Goal: Information Seeking & Learning: Learn about a topic

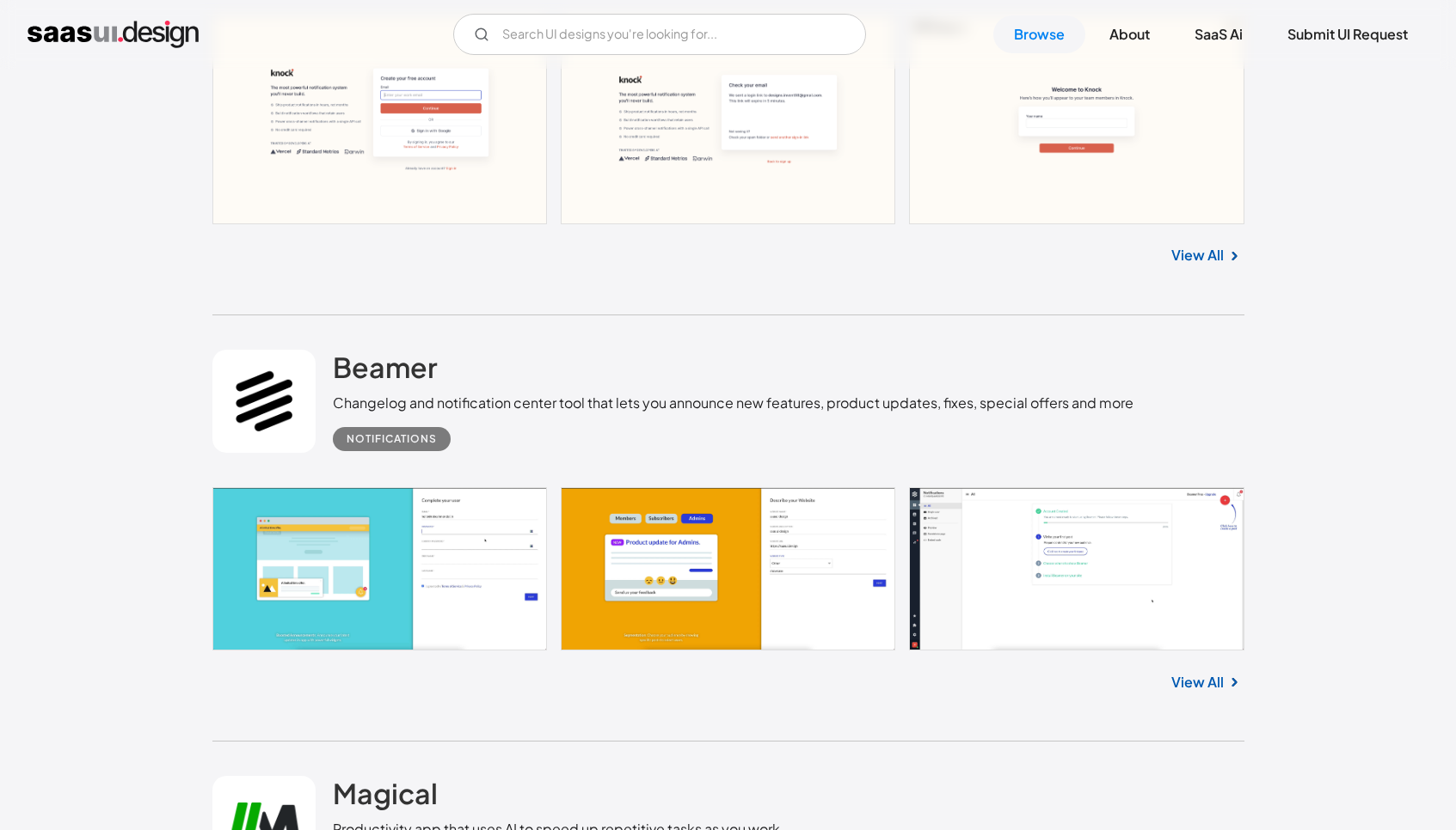
scroll to position [1840, 0]
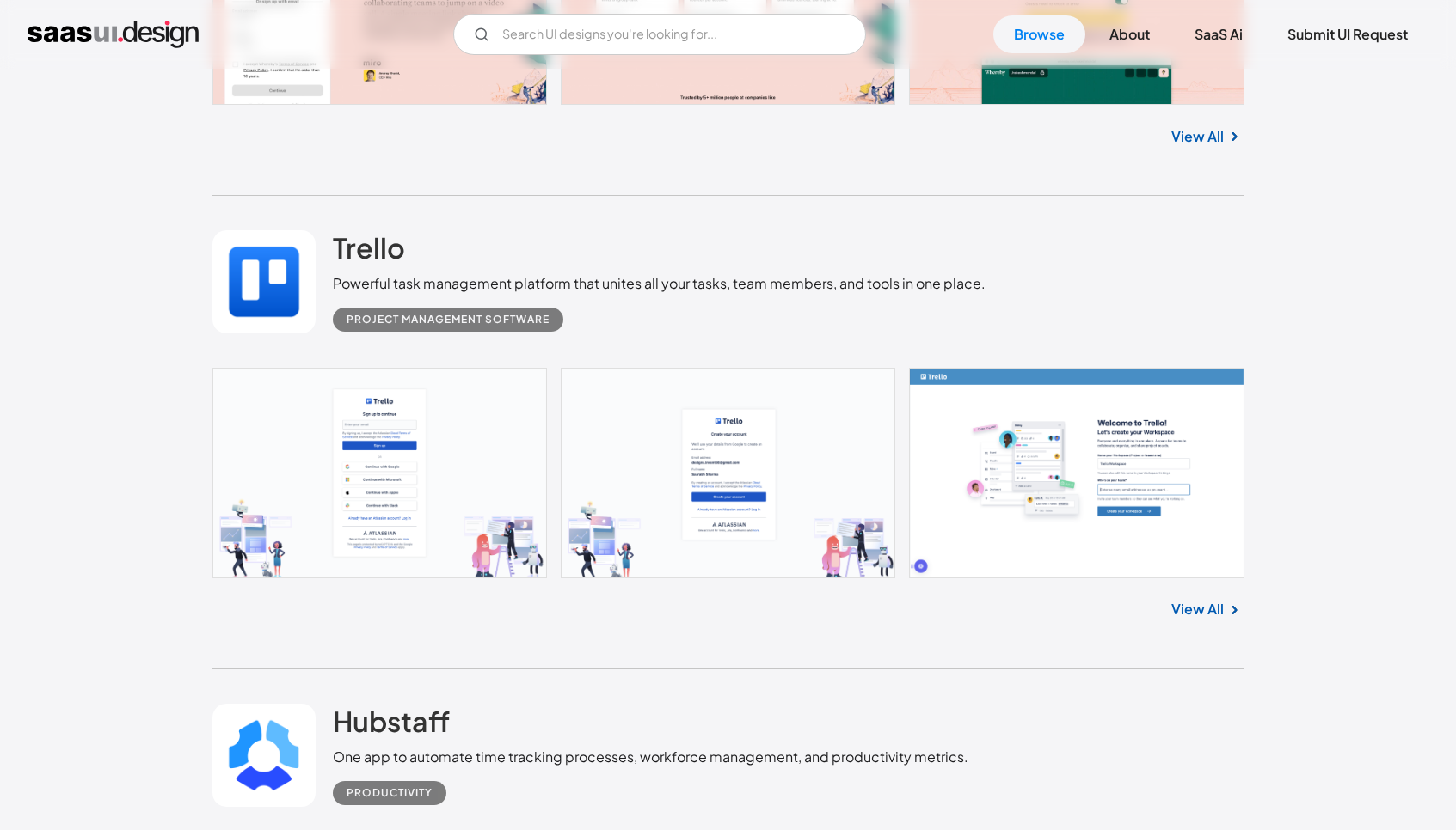
scroll to position [4513, 0]
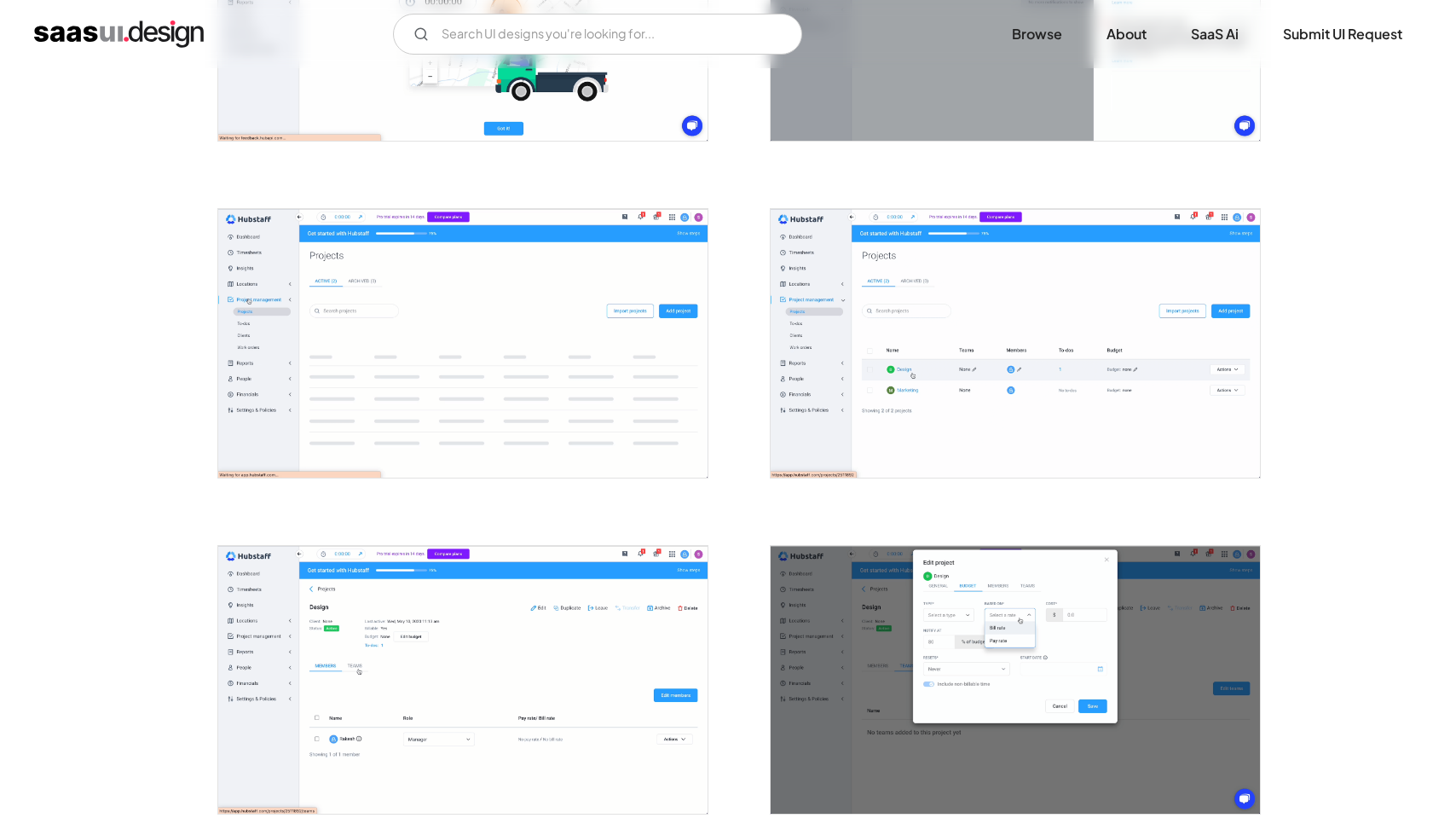
scroll to position [3470, 0]
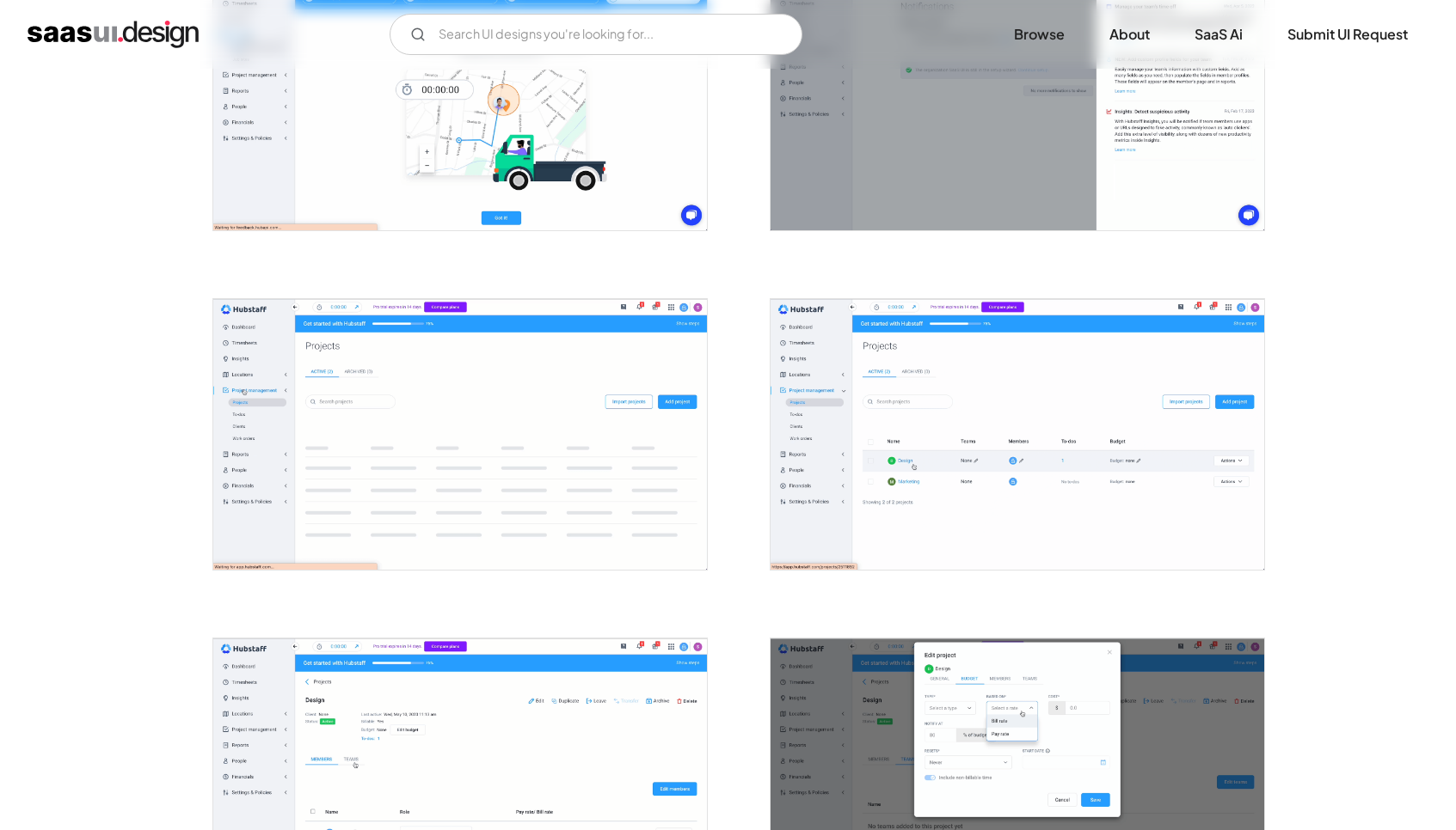
click at [921, 681] on img "open lightbox" at bounding box center [1017, 773] width 494 height 270
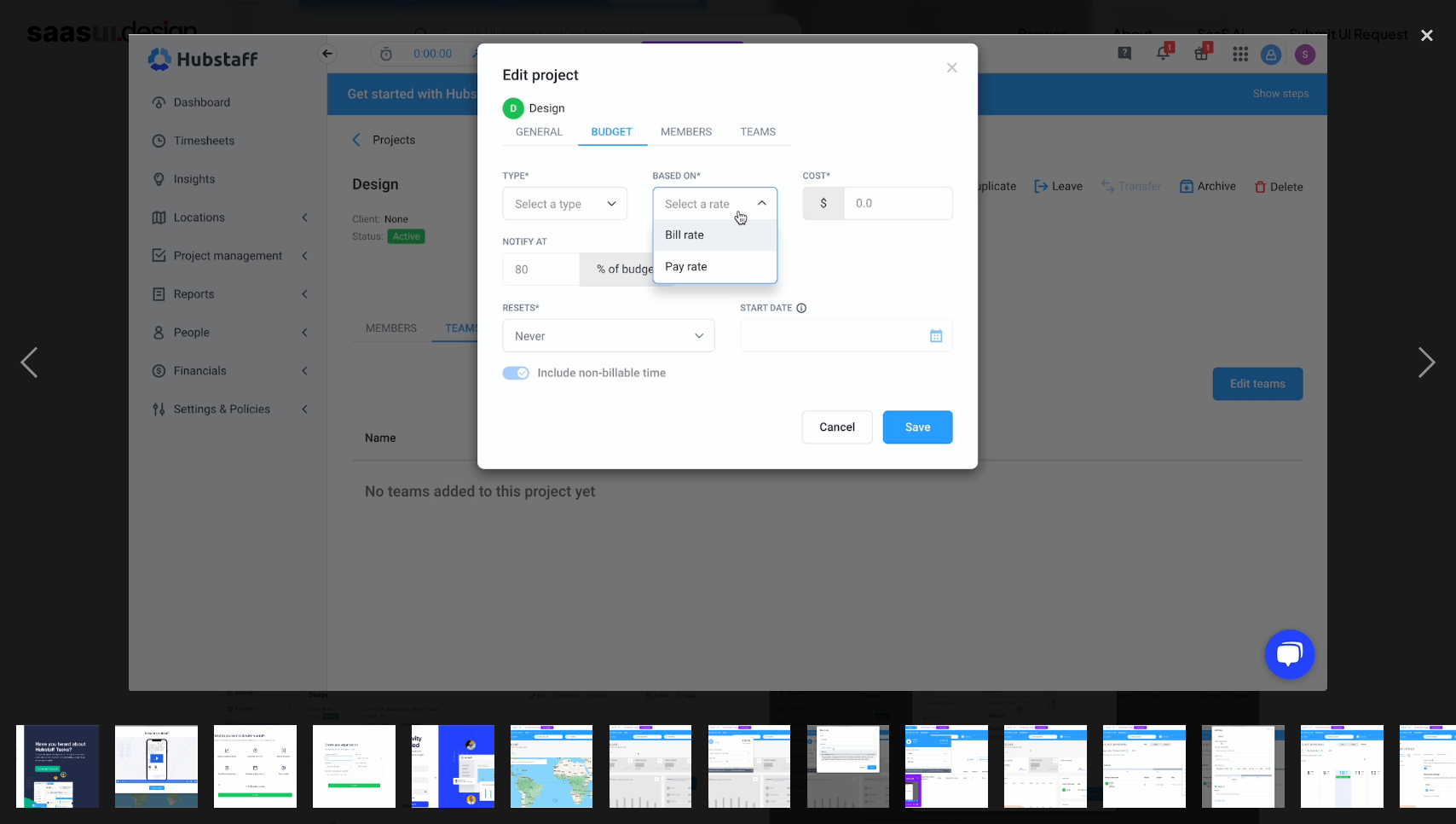
scroll to position [0, 1031]
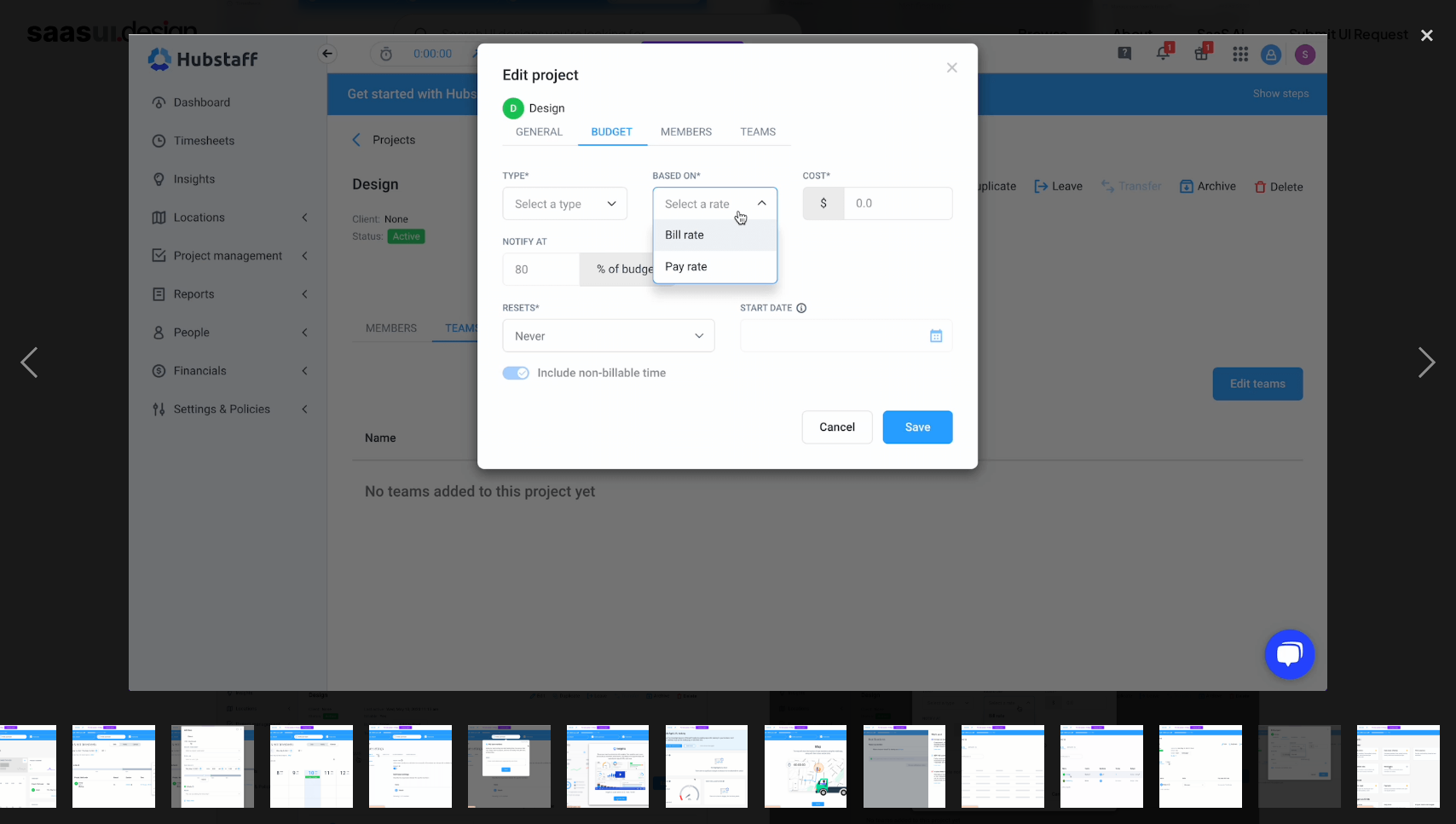
click at [1074, 468] on img at bounding box center [728, 362] width 1199 height 658
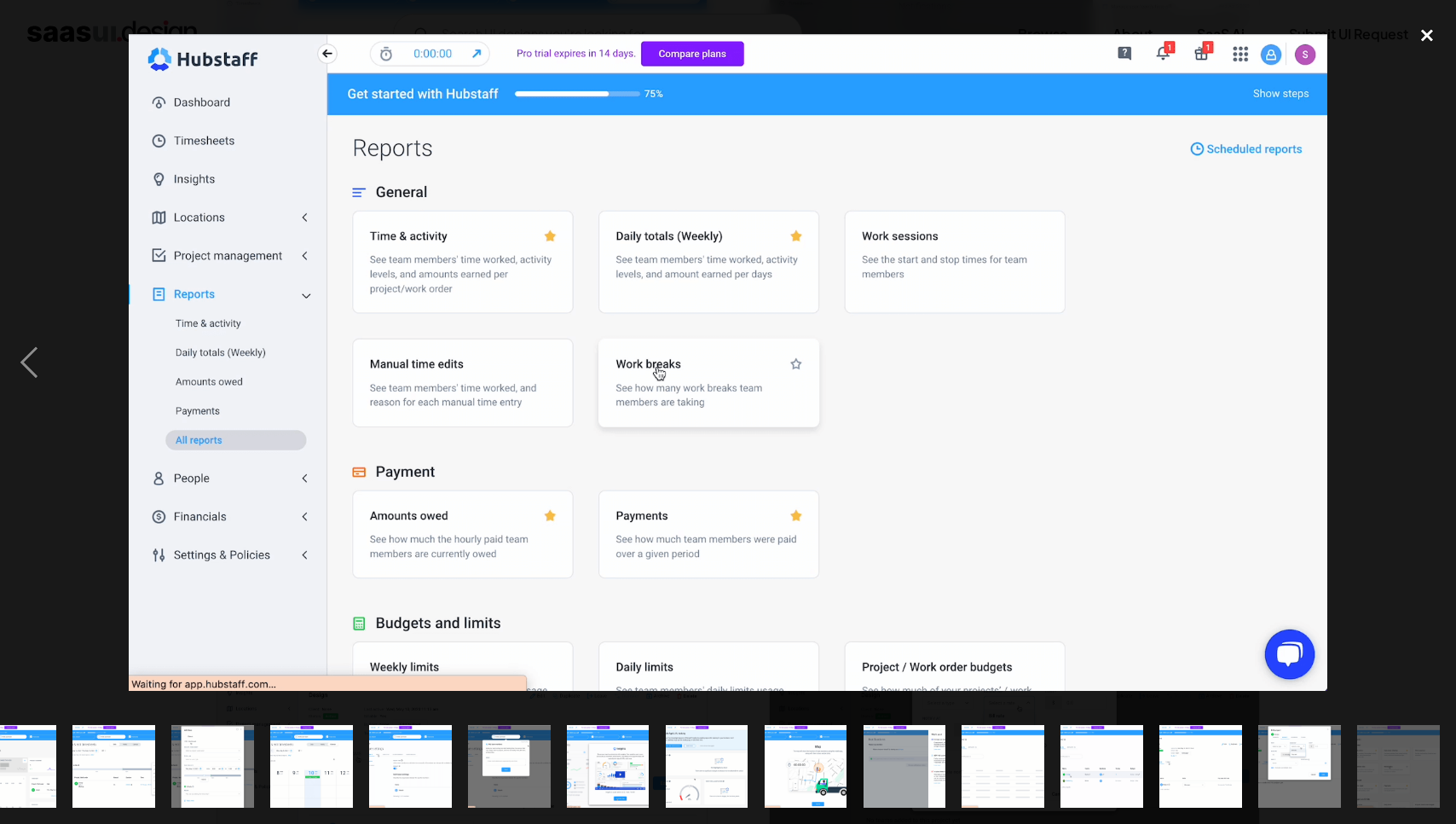
click at [1425, 36] on div "close lightbox" at bounding box center [1427, 35] width 58 height 38
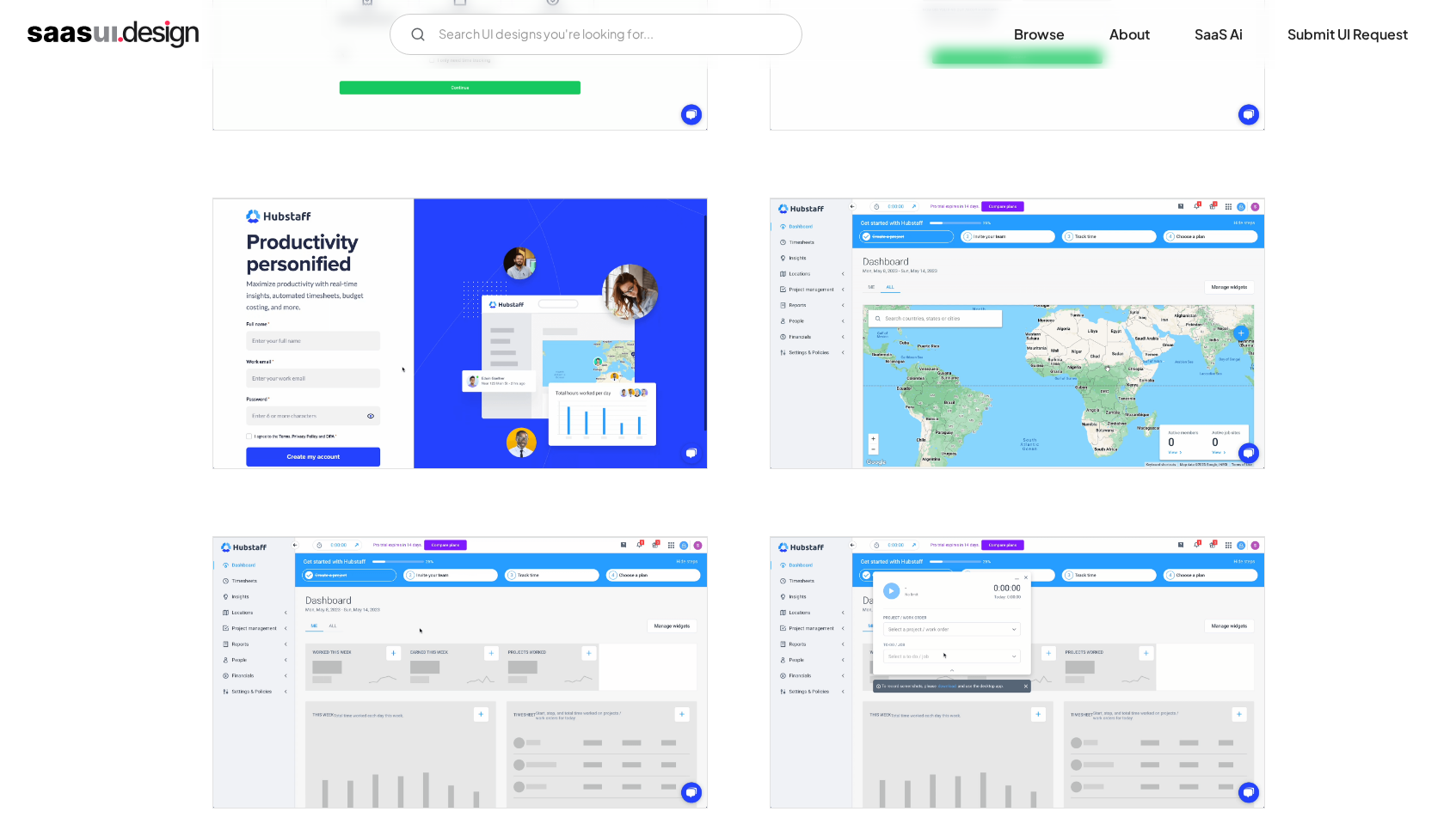
scroll to position [0, 0]
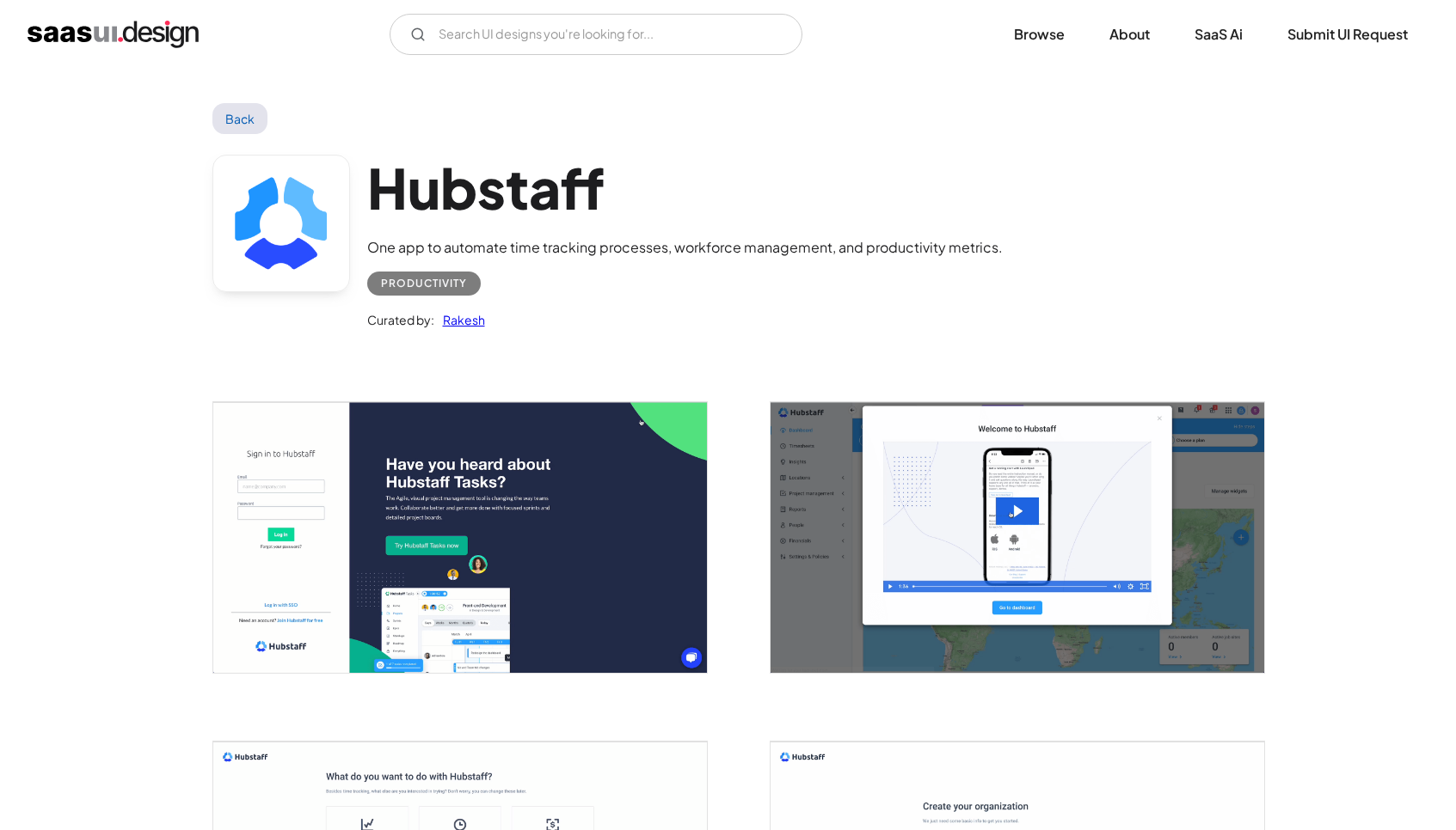
click at [251, 126] on link "Back" at bounding box center [241, 118] width 56 height 31
click at [248, 118] on link "Back" at bounding box center [241, 118] width 56 height 31
click at [1205, 36] on link "SaaS Ai" at bounding box center [1218, 35] width 90 height 38
click at [230, 113] on link "Back" at bounding box center [241, 118] width 56 height 31
